Goal: Navigation & Orientation: Find specific page/section

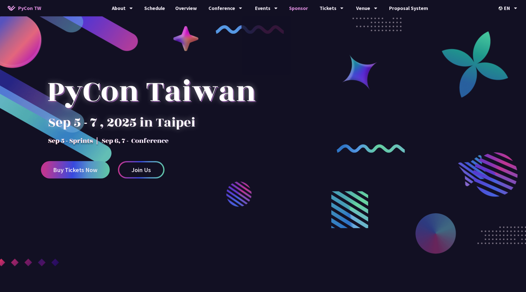
click at [295, 8] on link "Sponsor" at bounding box center [298, 8] width 29 height 16
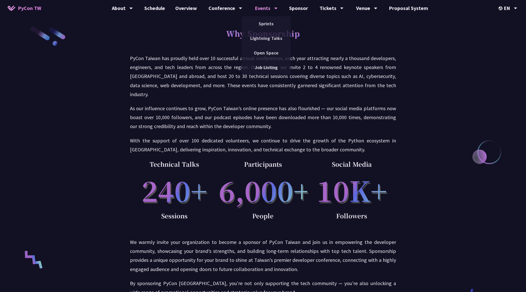
click at [259, 8] on div "Events" at bounding box center [266, 8] width 23 height 16
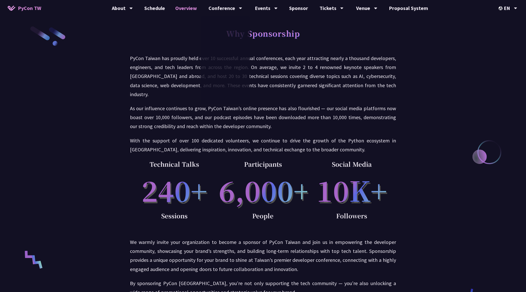
click at [187, 7] on link "Overview" at bounding box center [186, 8] width 32 height 16
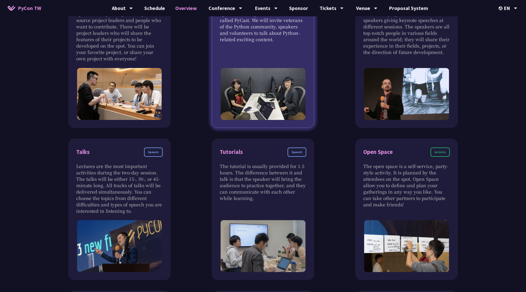
scroll to position [275, 0]
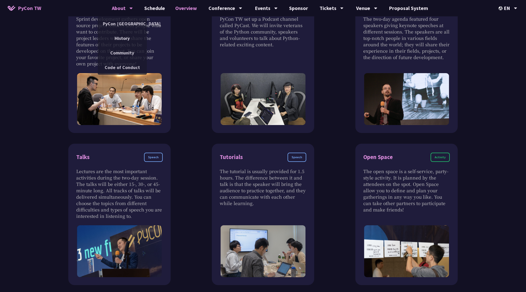
click at [123, 6] on div "About" at bounding box center [122, 8] width 21 height 16
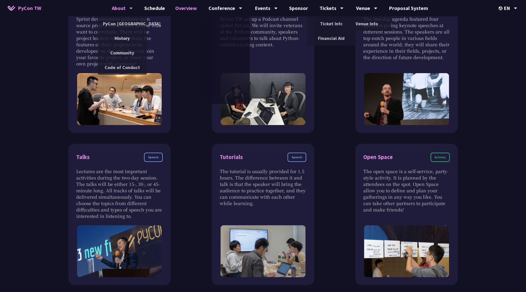
click at [116, 8] on div "About" at bounding box center [122, 8] width 21 height 16
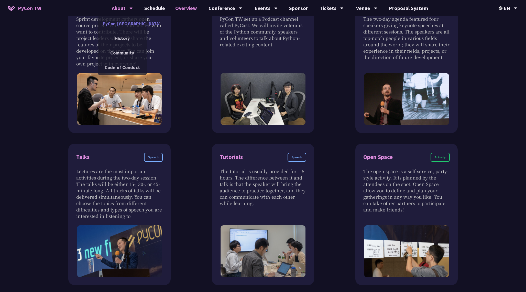
click at [118, 23] on link "PyCon [GEOGRAPHIC_DATA]" at bounding box center [122, 24] width 49 height 12
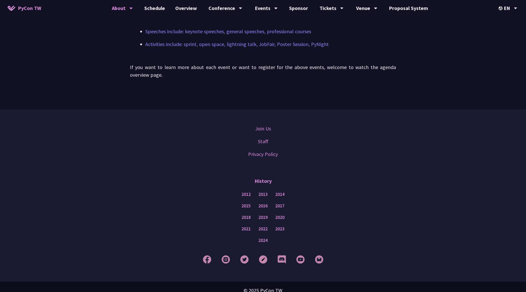
scroll to position [439, 0]
click at [267, 138] on link "Staff" at bounding box center [263, 142] width 10 height 8
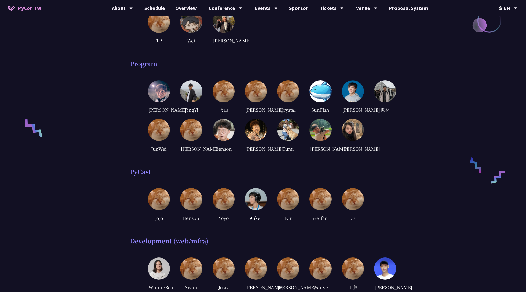
scroll to position [141, 0]
